Goal: Find contact information: Find contact information

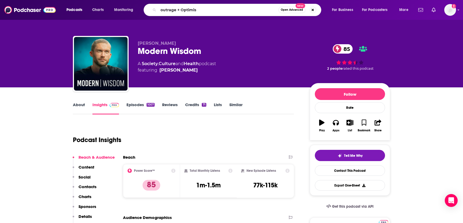
type input "outrage + Optimism"
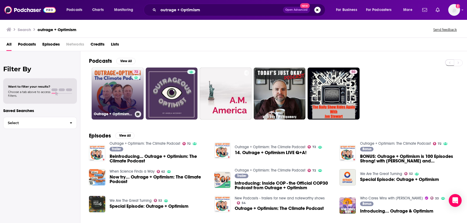
click at [113, 99] on link "72 Outrage + Optimism: The Climate Podcast" at bounding box center [118, 94] width 52 height 52
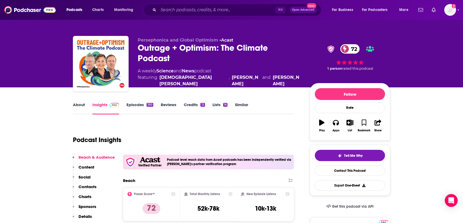
click at [92, 186] on p "Contacts" at bounding box center [88, 186] width 18 height 5
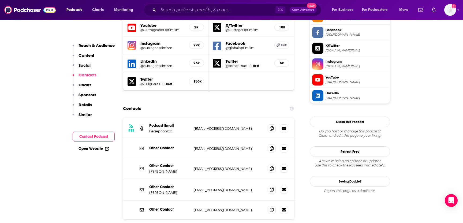
scroll to position [521, 0]
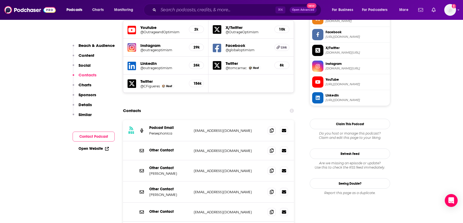
scroll to position [511, 0]
